Goal: Task Accomplishment & Management: Complete application form

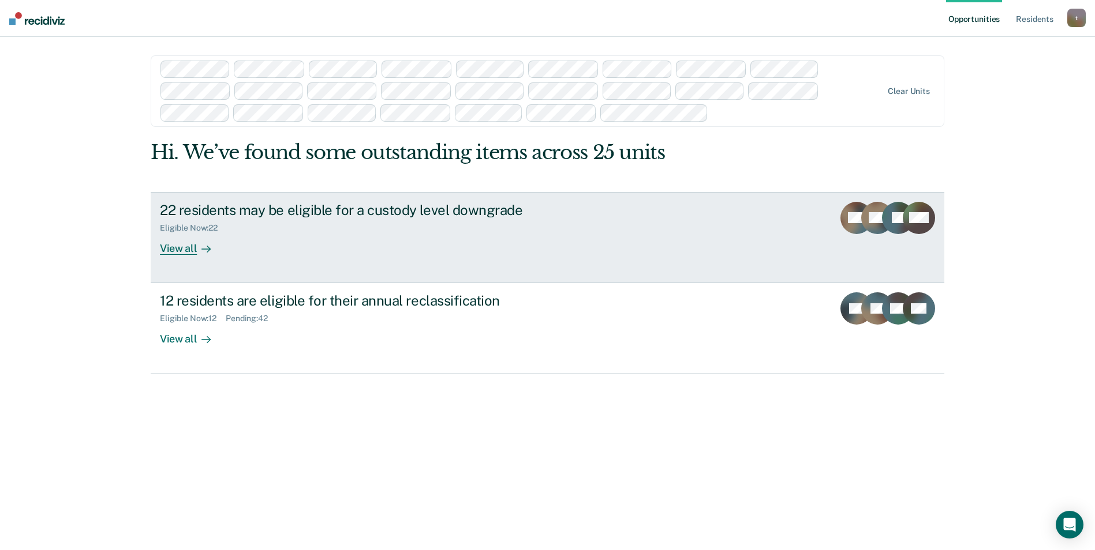
click at [245, 206] on div "22 residents may be eligible for a custody level downgrade" at bounding box center [362, 210] width 405 height 17
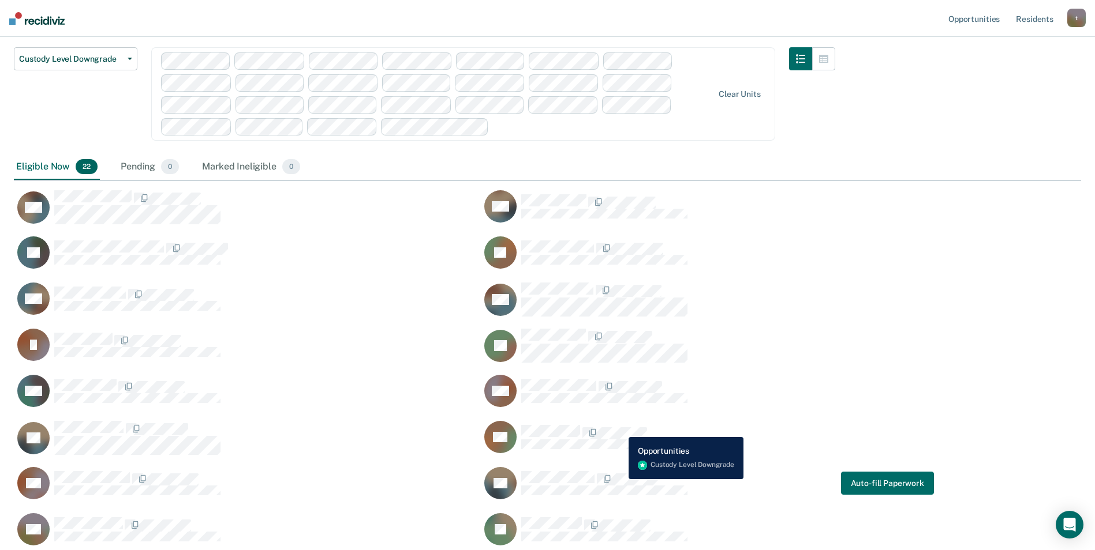
scroll to position [96, 0]
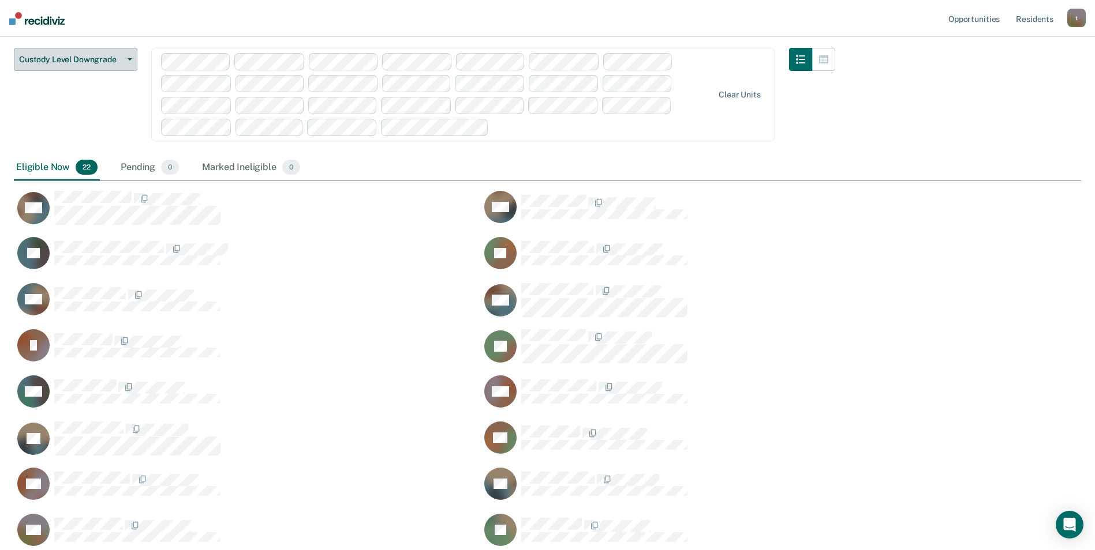
click at [88, 58] on span "Custody Level Downgrade" at bounding box center [71, 60] width 104 height 10
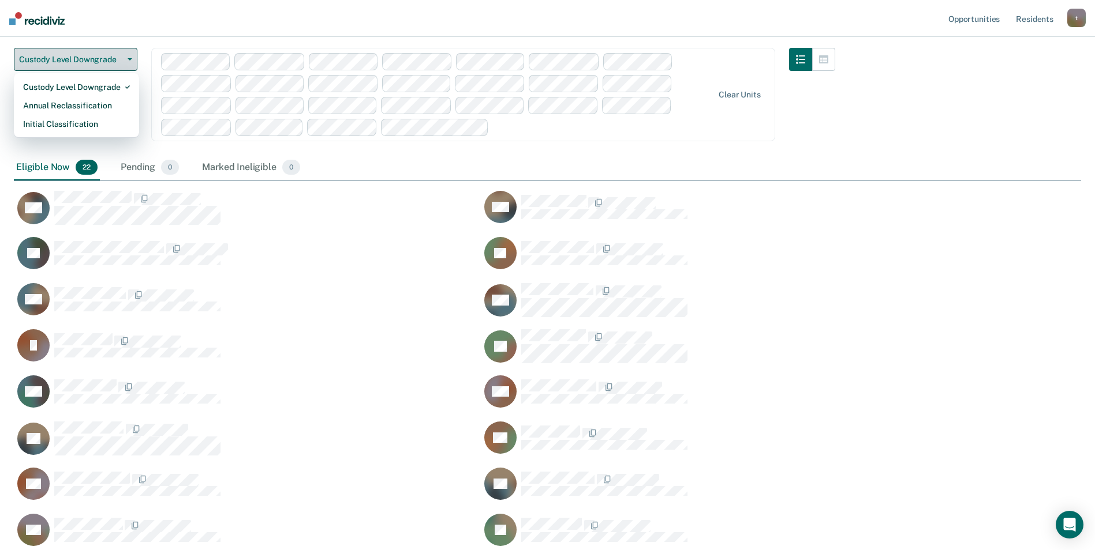
click at [88, 58] on span "Custody Level Downgrade" at bounding box center [71, 60] width 104 height 10
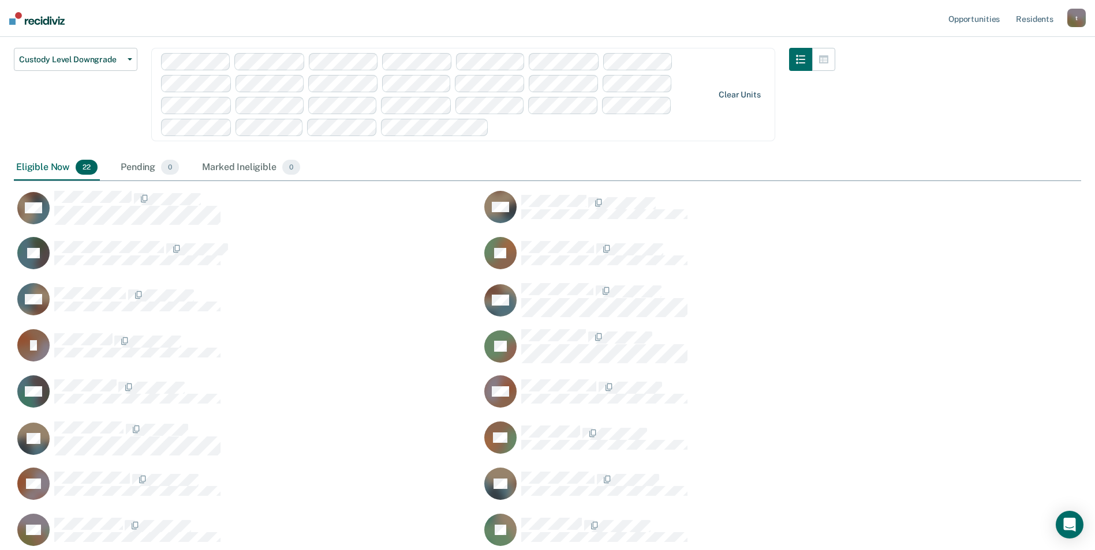
scroll to position [41, 0]
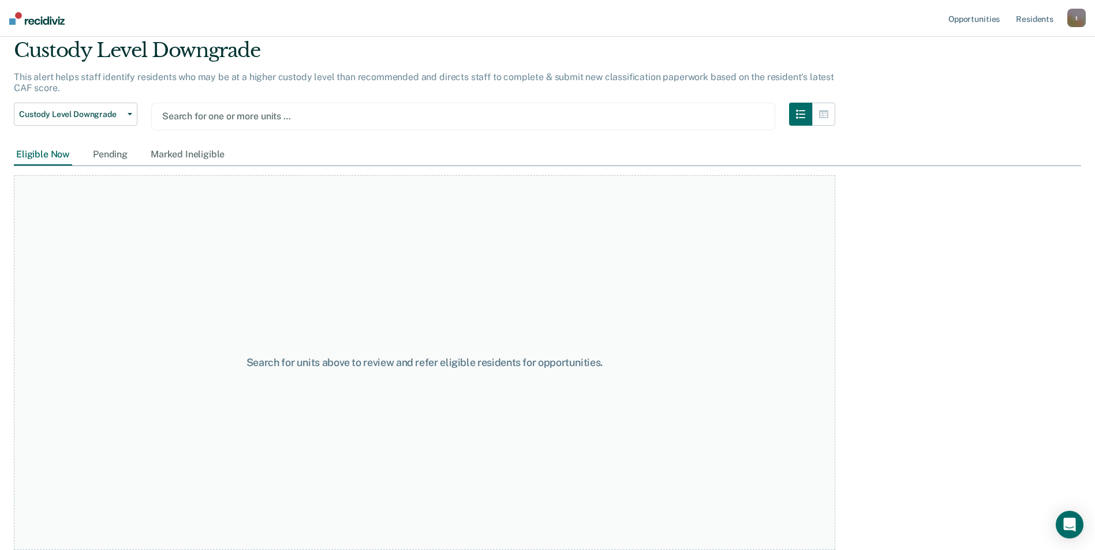
click at [179, 113] on div at bounding box center [463, 116] width 602 height 13
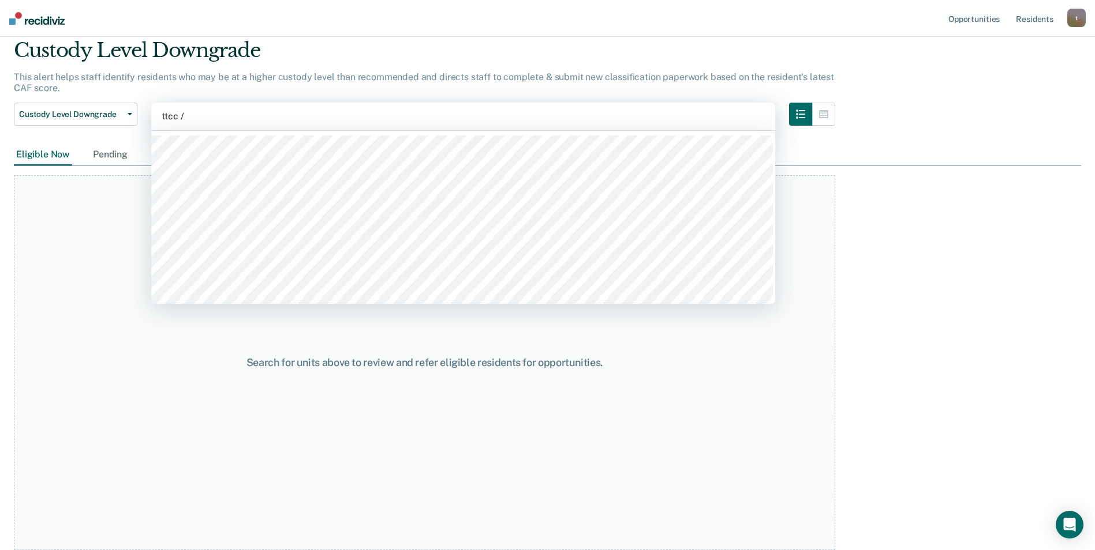
type input "ttcc / c"
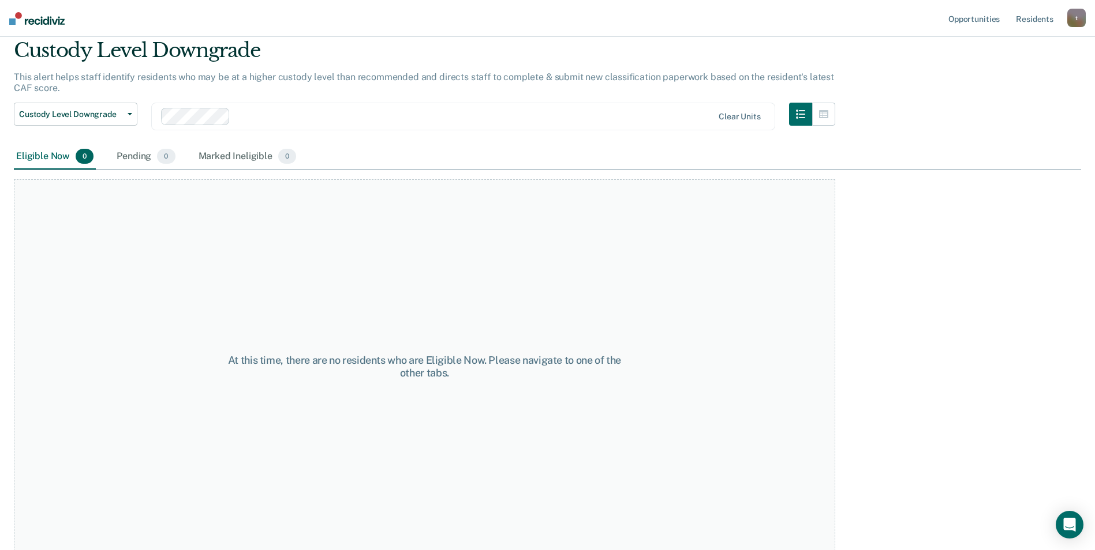
scroll to position [45, 0]
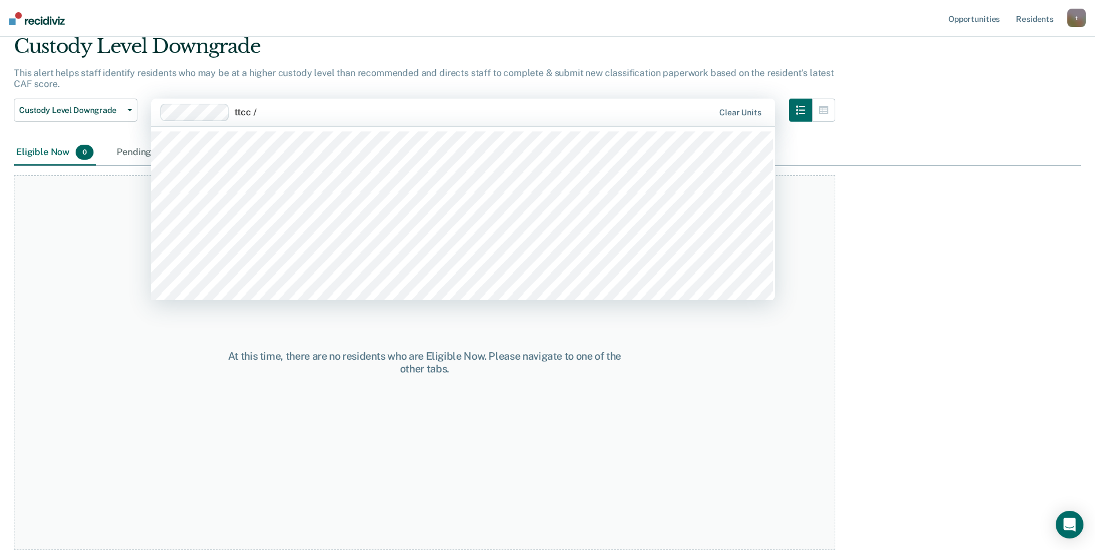
type input "ttcc / c"
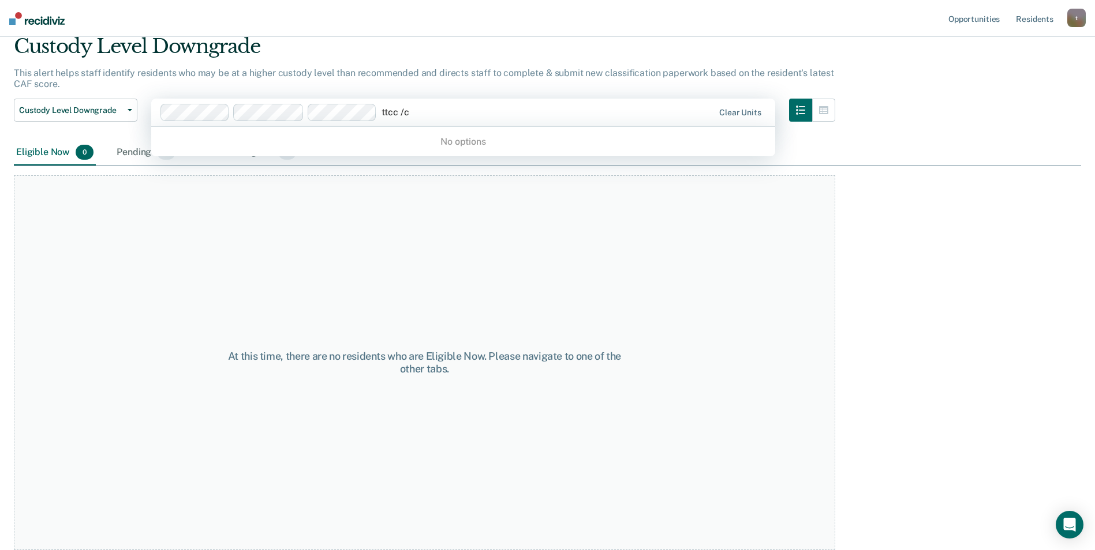
type input "ttcc /c"
click at [436, 111] on div at bounding box center [547, 112] width 332 height 13
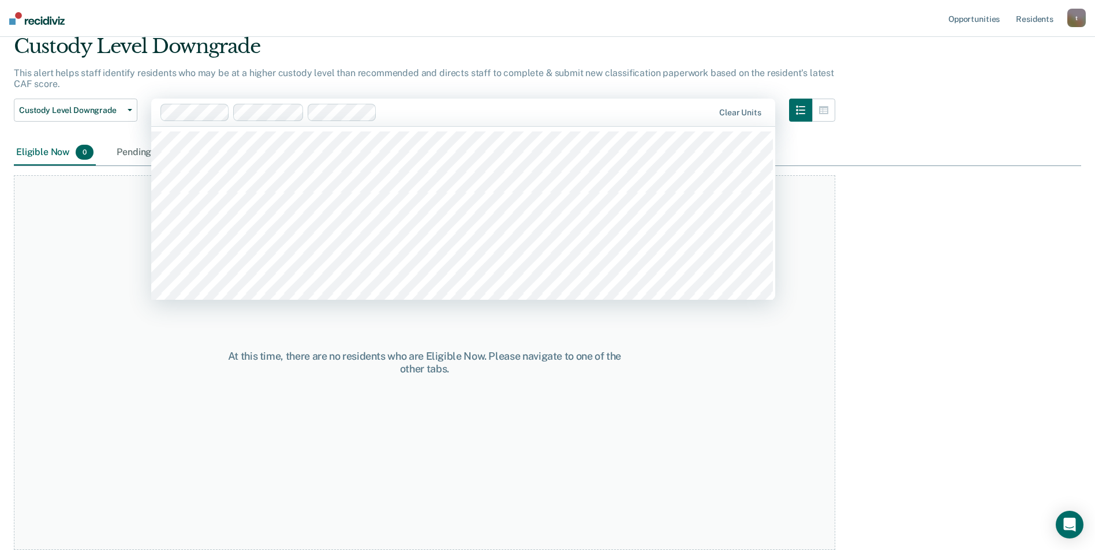
click at [436, 108] on div at bounding box center [547, 112] width 332 height 13
type input "ttcc / c"
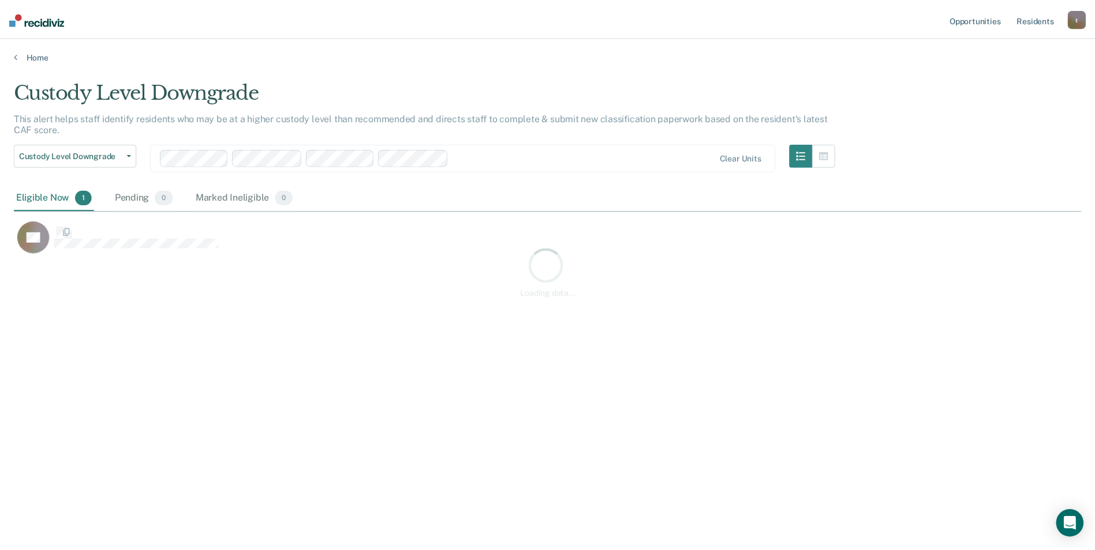
scroll to position [376, 1067]
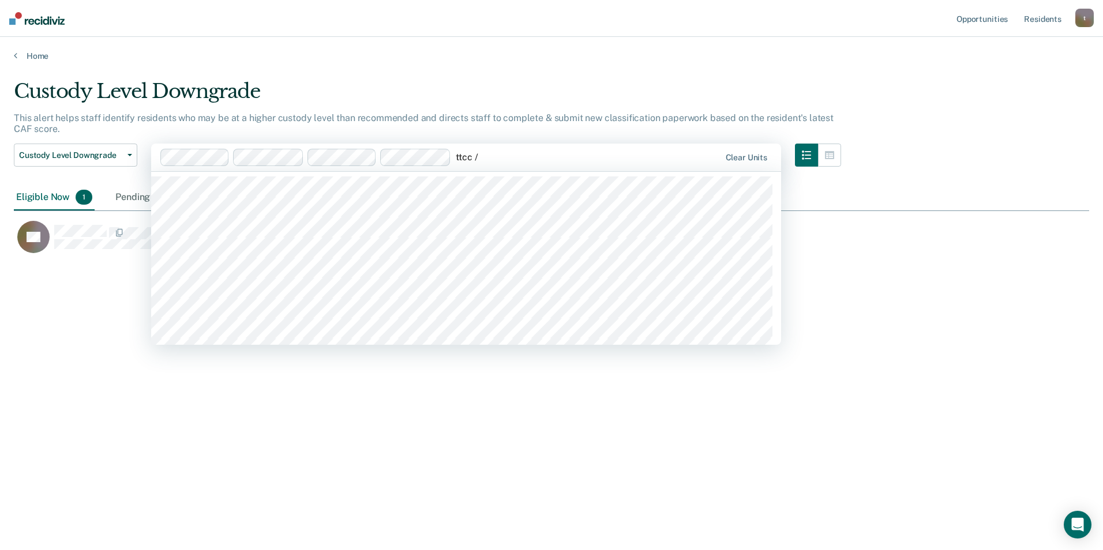
type input "ttcc / c"
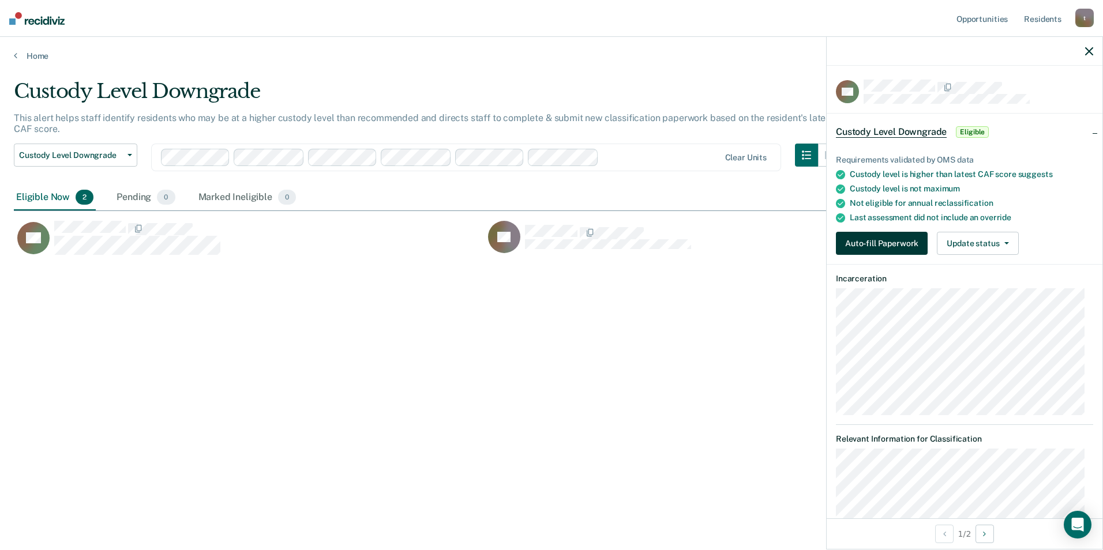
click at [914, 239] on button "Auto-fill Paperwork" at bounding box center [882, 243] width 92 height 23
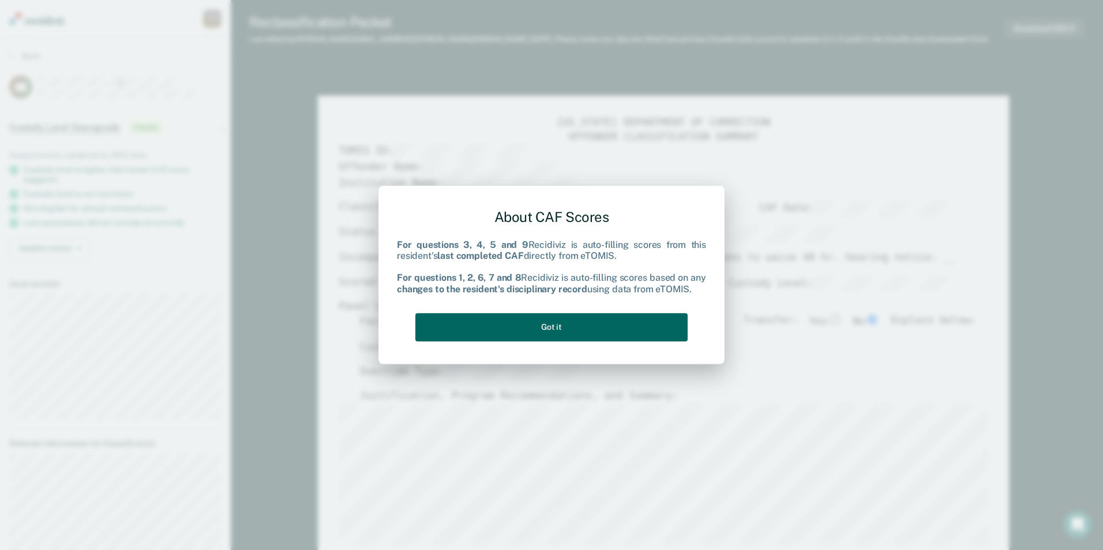
click at [599, 329] on button "Got it" at bounding box center [551, 327] width 272 height 28
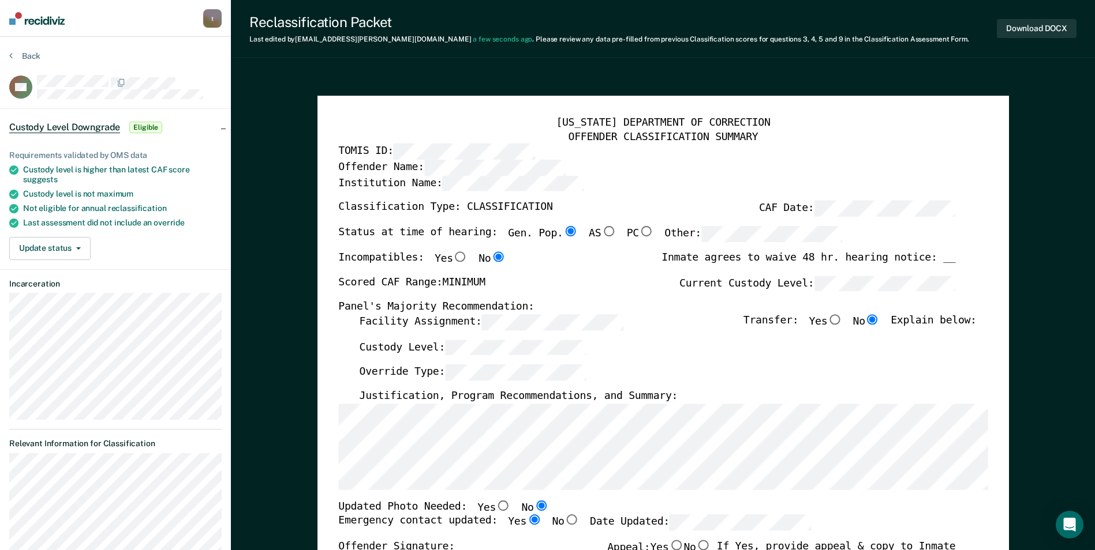
click at [337, 455] on div "[US_STATE] DEPARTMENT OF CORRECTION OFFENDER CLASSIFICATION SUMMARY TOMIS ID: O…" at bounding box center [662, 546] width 691 height 901
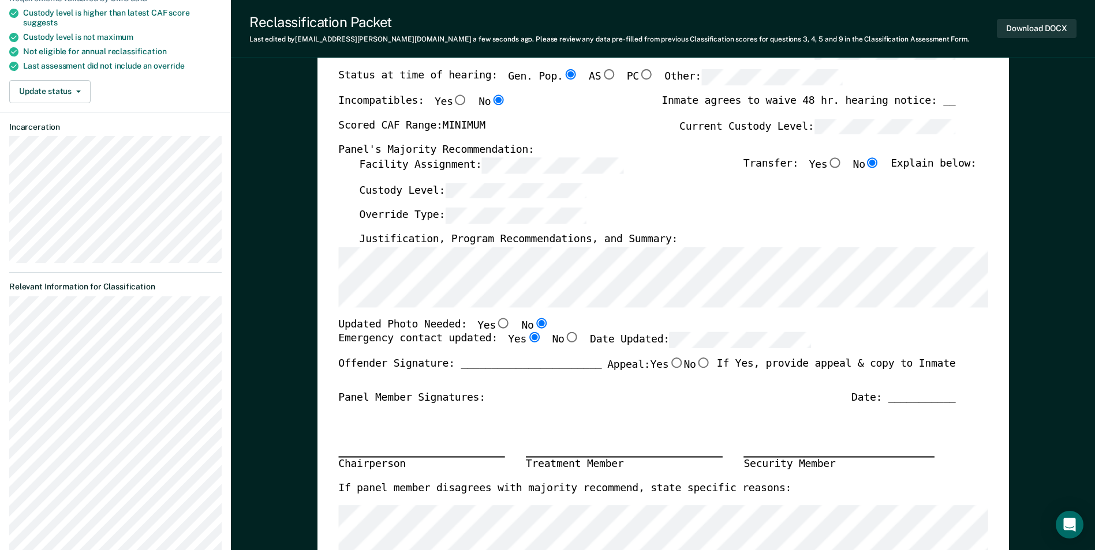
scroll to position [173, 0]
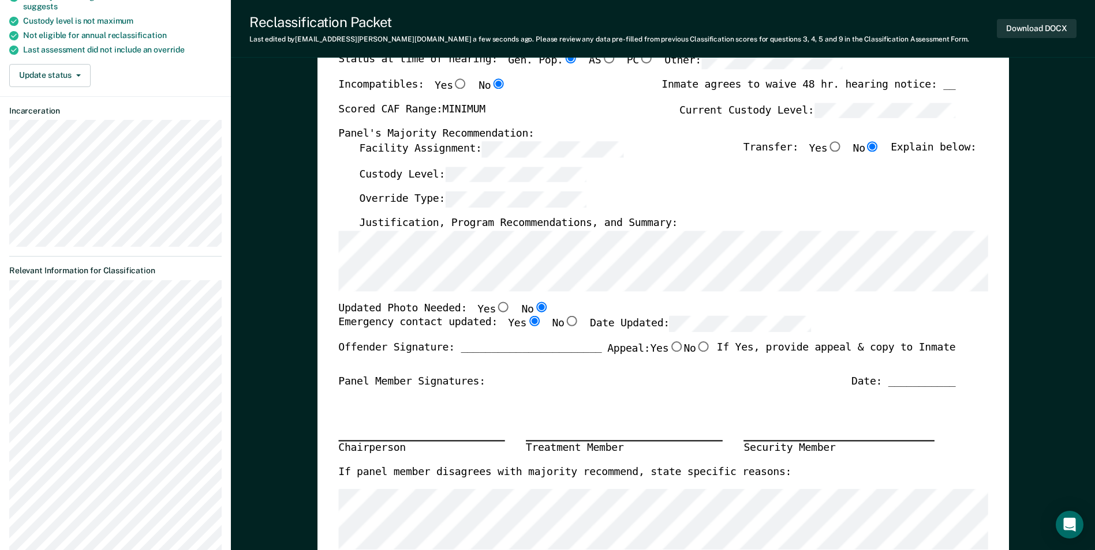
click at [718, 316] on div "Updated Photo Needed: Yes No" at bounding box center [646, 309] width 617 height 15
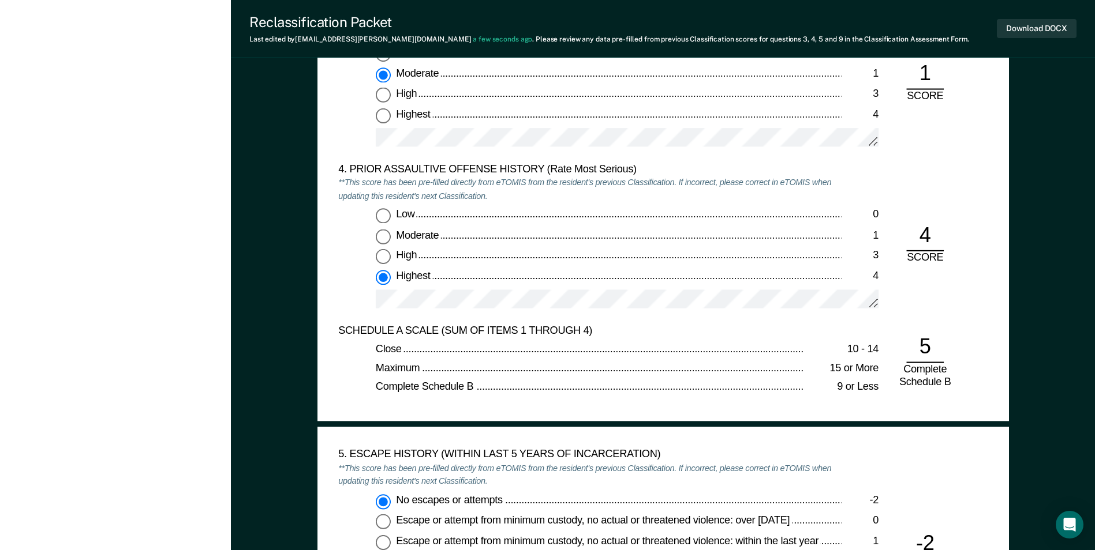
scroll to position [1443, 0]
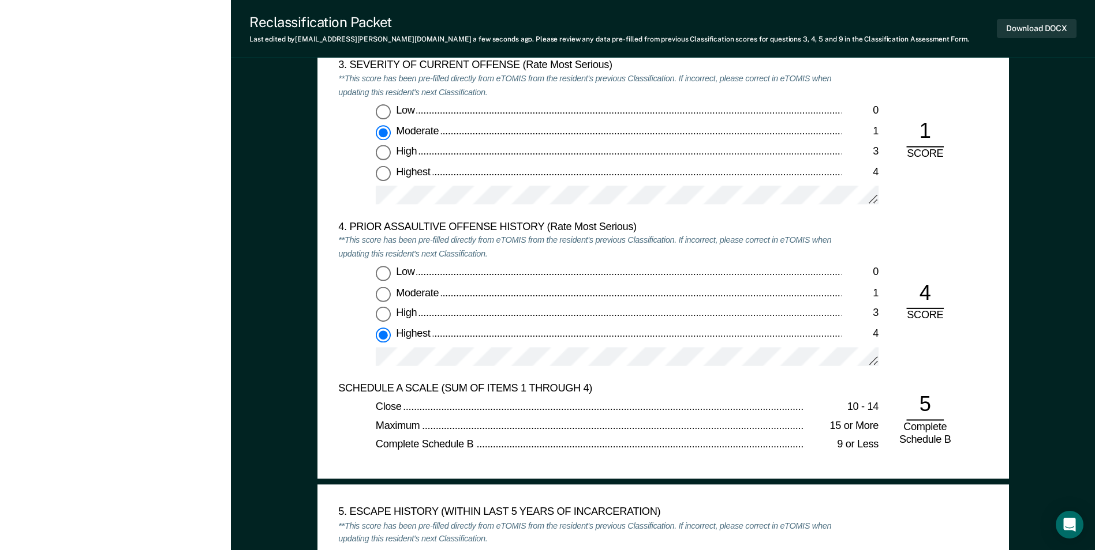
click at [381, 273] on input "Low 0" at bounding box center [383, 274] width 15 height 15
type textarea "x"
radio input "true"
radio input "false"
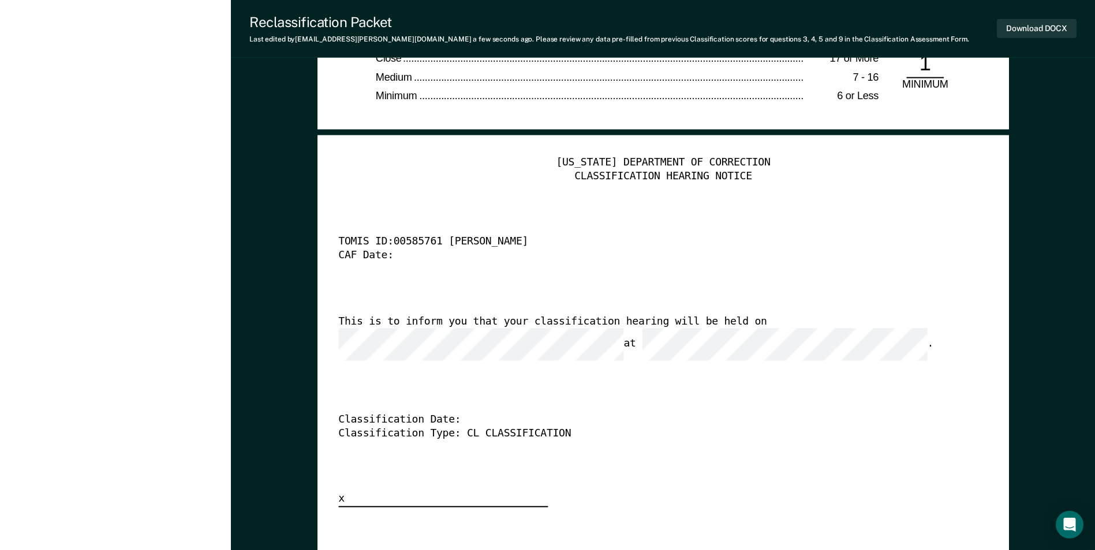
scroll to position [2770, 0]
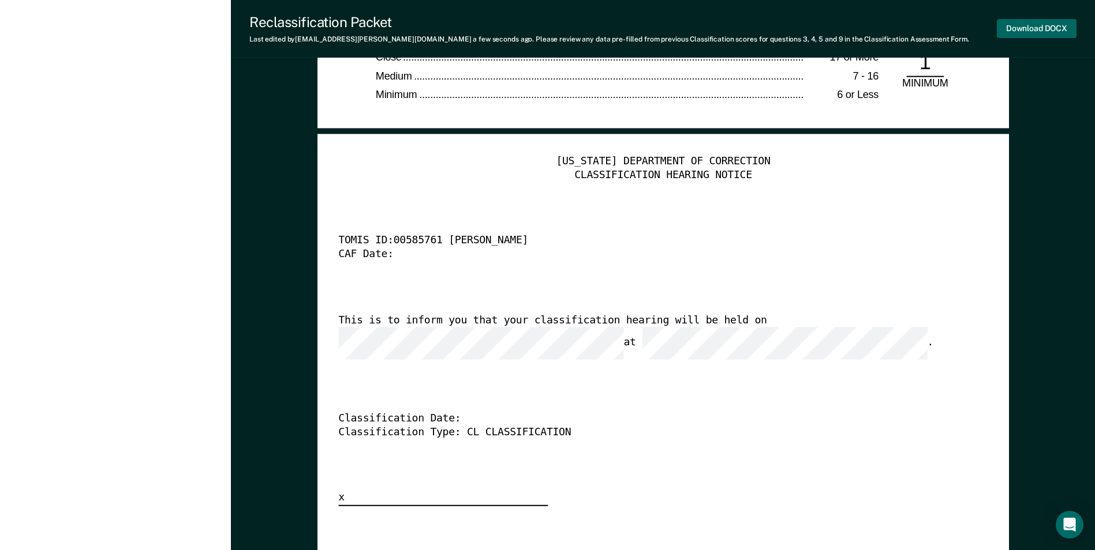
click at [1033, 33] on button "Download DOCX" at bounding box center [1037, 28] width 80 height 19
type textarea "x"
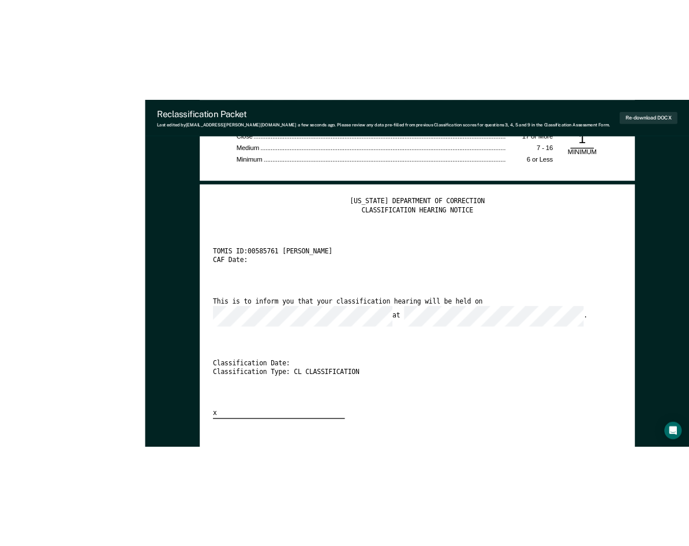
scroll to position [0, 0]
